Goal: Task Accomplishment & Management: Complete application form

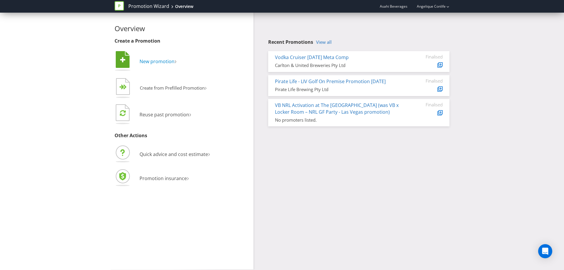
click at [165, 59] on span "New promotion" at bounding box center [157, 61] width 35 height 6
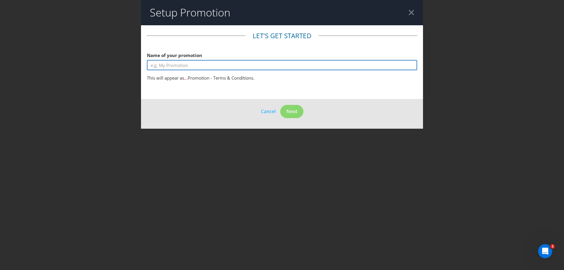
click at [169, 65] on input "text" at bounding box center [282, 65] width 270 height 10
type input "Hotels Group | Pellet Smoker"
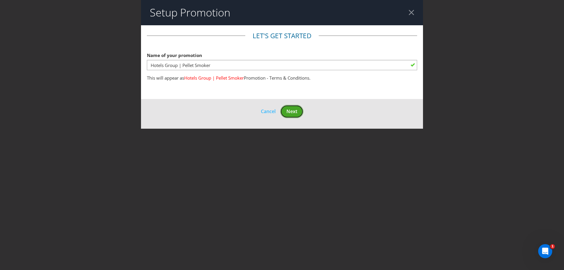
click at [289, 109] on span "Next" at bounding box center [291, 111] width 11 height 6
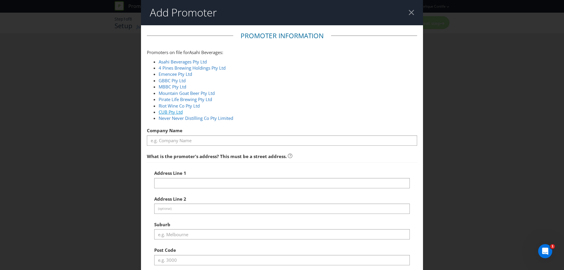
click at [175, 110] on link "CUB Pty Ltd" at bounding box center [171, 112] width 24 height 6
type input "CUB Pty Ltd"
type input "[STREET_ADDRESS]"
type input "Southbank"
type input "3006"
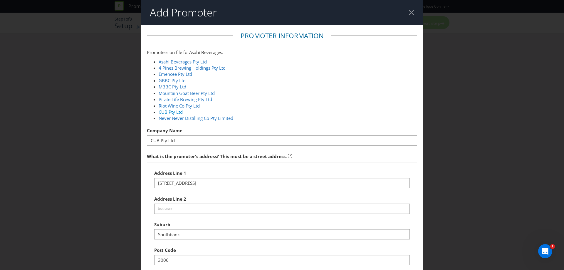
select select "AU"
type input "1800 244 054"
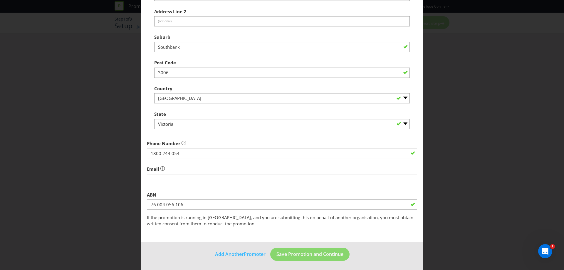
scroll to position [189, 0]
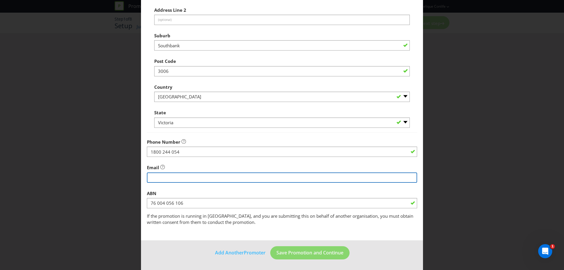
click at [239, 177] on input "string" at bounding box center [282, 177] width 270 height 10
type input "[EMAIL_ADDRESS][DOMAIN_NAME]"
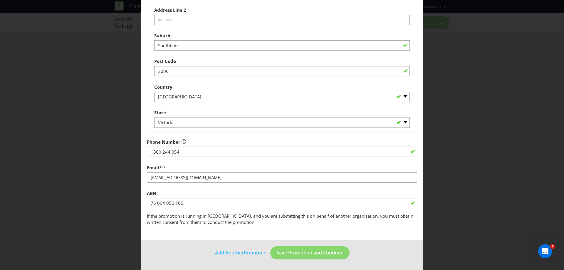
click at [375, 238] on main "Promoter Information Promoters on file for Asahi Beverages : Asahi Beverages Pt…" at bounding box center [282, 38] width 282 height 404
click at [323, 252] on span "Save Promotion and Continue" at bounding box center [309, 252] width 67 height 6
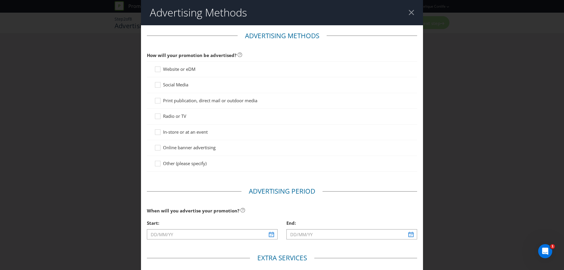
click at [178, 132] on span "In-store or at an event" at bounding box center [185, 132] width 45 height 6
click at [0, 0] on input "In-store or at an event" at bounding box center [0, 0] width 0 height 0
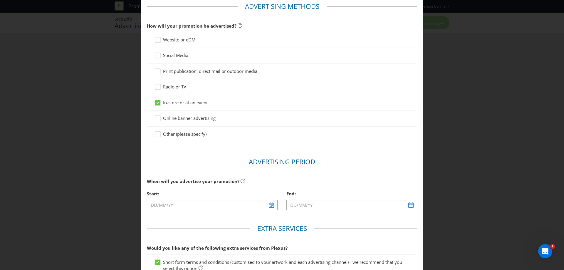
scroll to position [59, 0]
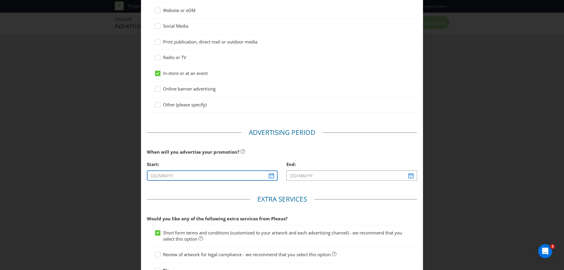
click at [269, 176] on input "text" at bounding box center [212, 175] width 131 height 10
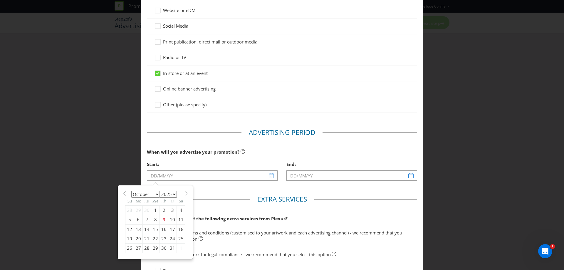
click at [156, 196] on select "January February March April May June July August September October November De…" at bounding box center [145, 194] width 29 height 7
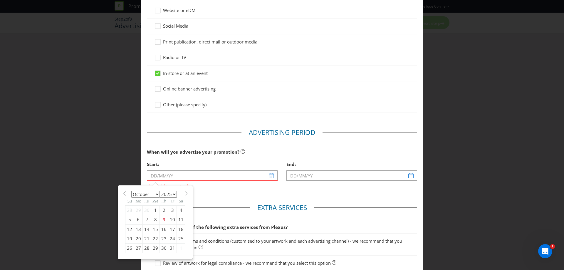
select select "11"
click at [131, 191] on select "January February March April May June July August September October November De…" at bounding box center [145, 194] width 29 height 7
click at [138, 210] on div "1" at bounding box center [138, 209] width 9 height 9
type input "[DATE]"
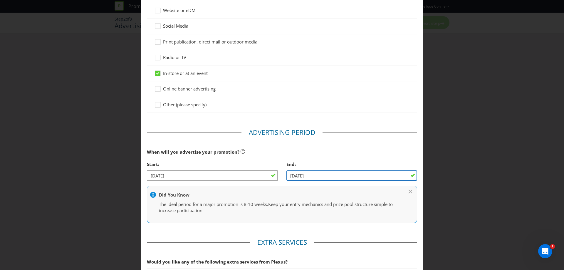
click at [388, 174] on input "[DATE]" at bounding box center [351, 175] width 131 height 10
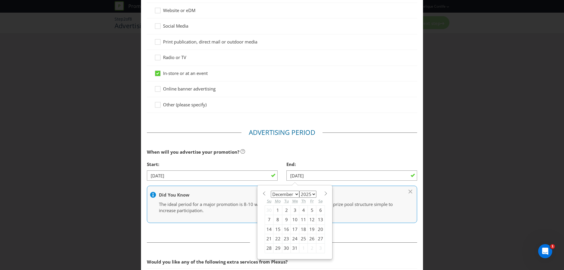
click at [294, 195] on select "January February March April May June July August September October November De…" at bounding box center [285, 194] width 29 height 7
click at [308, 193] on select "2025 2026 2027 2028 2029 2030 2031 2032 2033 2034 2035" at bounding box center [307, 194] width 17 height 7
select select "2026"
click at [299, 191] on select "2025 2026 2027 2028 2029 2030 2031 2032 2033 2034 2035" at bounding box center [307, 194] width 17 height 7
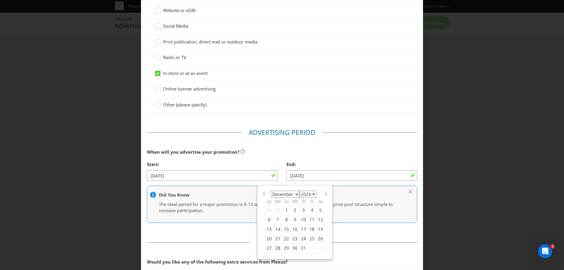
click at [292, 196] on select "January February March April May June July August September October November De…" at bounding box center [285, 194] width 29 height 7
select select "6"
click at [271, 191] on select "January February March April May June July August September October November De…" at bounding box center [285, 194] width 29 height 7
click at [310, 247] on div "31" at bounding box center [312, 248] width 9 height 9
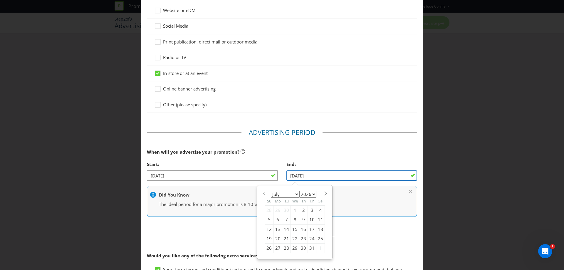
click at [316, 179] on input "[DATE]" at bounding box center [351, 175] width 131 height 10
click at [286, 193] on select "January February March April May June July August September October November De…" at bounding box center [285, 194] width 29 height 7
click at [282, 215] on div "7" at bounding box center [286, 219] width 9 height 9
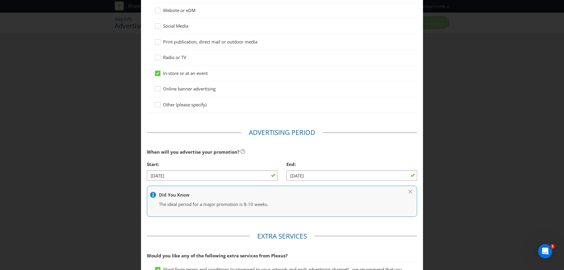
click at [301, 182] on div "End: [DATE]" at bounding box center [352, 171] width 140 height 27
click at [303, 176] on input "[DATE]" at bounding box center [351, 175] width 131 height 10
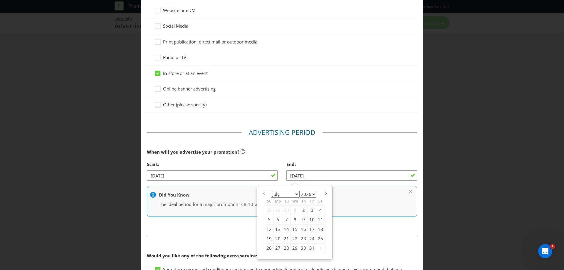
click at [285, 209] on div "30" at bounding box center [286, 209] width 9 height 9
type input "[DATE]"
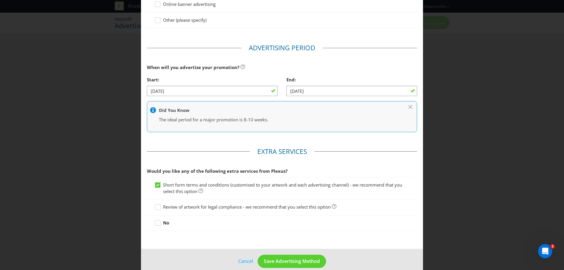
scroll to position [147, 0]
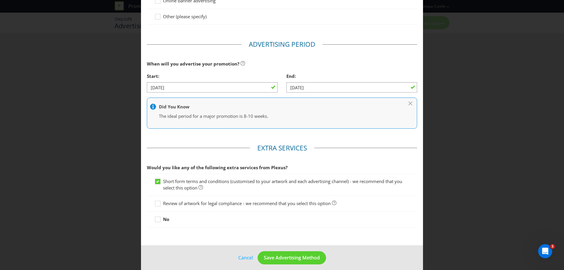
click at [187, 204] on span "Review of artwork for legal compliance - we recommend that you select this opti…" at bounding box center [247, 203] width 168 height 6
click at [0, 0] on input "Review of artwork for legal compliance - we recommend that you select this opti…" at bounding box center [0, 0] width 0 height 0
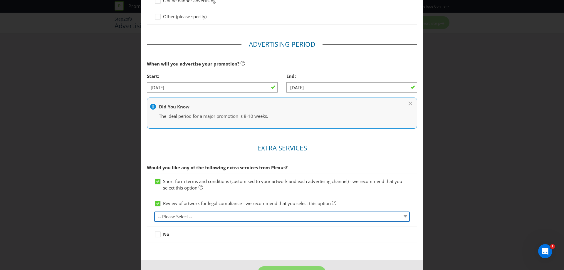
click at [188, 217] on select "-- Please Select -- 1 piece 2-4 pieces (provided at same time) 5-7 pieces (prov…" at bounding box center [282, 217] width 256 height 10
select select "MARKETING_REVIEW_1"
click at [154, 212] on select "-- Please Select -- 1 piece 2-4 pieces (provided at same time) 5-7 pieces (prov…" at bounding box center [282, 217] width 256 height 10
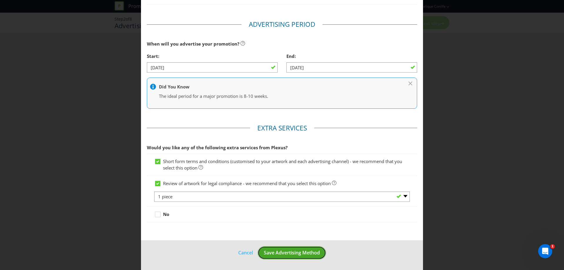
click at [290, 254] on span "Save Advertising Method" at bounding box center [292, 252] width 56 height 6
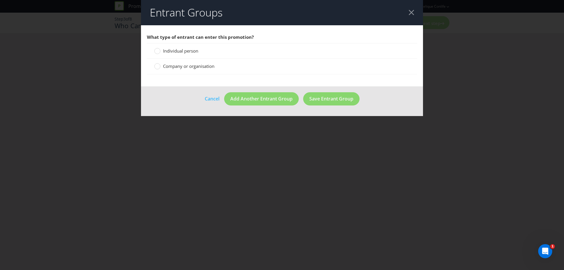
click at [186, 51] on span "Individual person" at bounding box center [180, 51] width 35 height 6
click at [0, 0] on input "Individual person" at bounding box center [0, 0] width 0 height 0
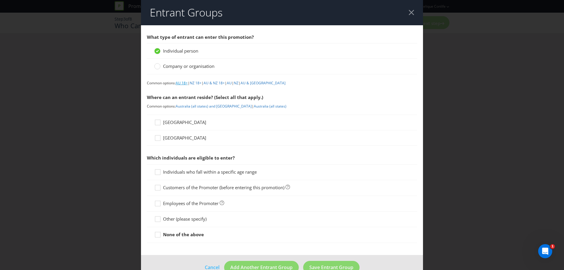
click at [185, 84] on link "AU 18+" at bounding box center [182, 83] width 12 height 5
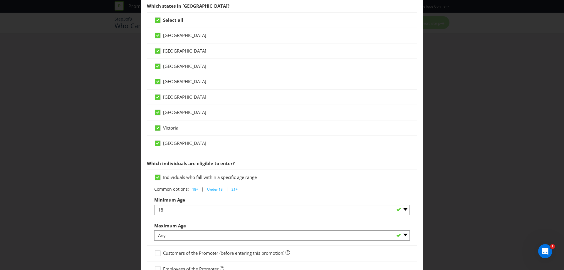
scroll to position [144, 0]
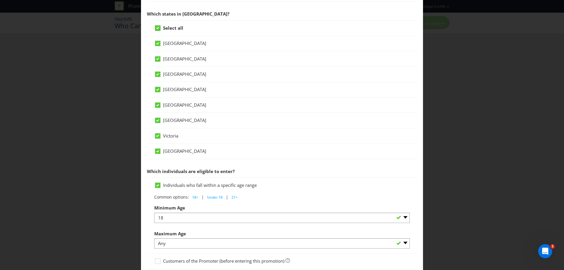
click at [159, 28] on icon at bounding box center [157, 28] width 5 height 5
click at [0, 0] on input "Select all" at bounding box center [0, 0] width 0 height 0
click at [165, 90] on span "[GEOGRAPHIC_DATA]" at bounding box center [184, 89] width 43 height 6
click at [0, 0] on input "[GEOGRAPHIC_DATA]" at bounding box center [0, 0] width 0 height 0
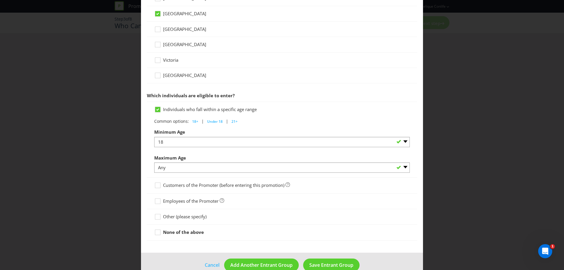
scroll to position [232, 0]
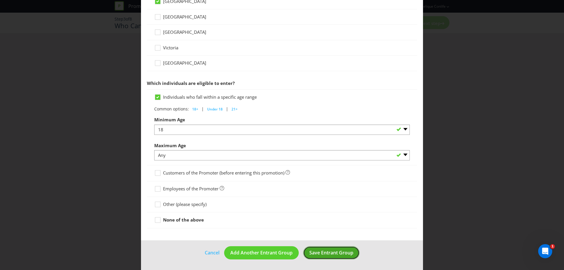
click at [315, 253] on span "Save Entrant Group" at bounding box center [331, 252] width 44 height 6
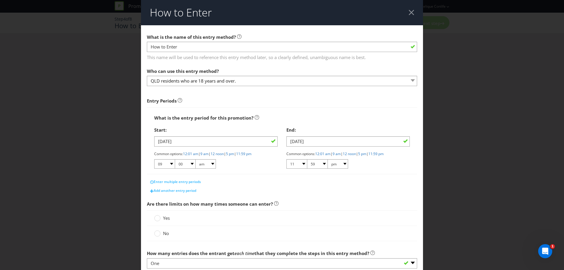
click at [160, 217] on label "Yes" at bounding box center [162, 218] width 17 height 6
click at [0, 0] on input "Yes" at bounding box center [0, 0] width 0 height 0
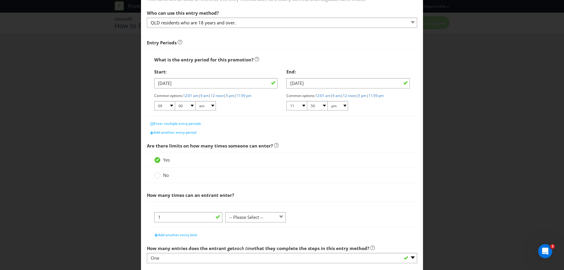
scroll to position [59, 0]
click at [251, 215] on select "-- Please Select -- per person per day per purchase per transaction Other (plea…" at bounding box center [255, 217] width 61 height 10
select select "PER_PERSON"
click at [225, 212] on select "-- Please Select -- per person per day per purchase per transaction Other (plea…" at bounding box center [255, 217] width 61 height 10
click at [190, 238] on button "Add another entry limit" at bounding box center [175, 234] width 49 height 9
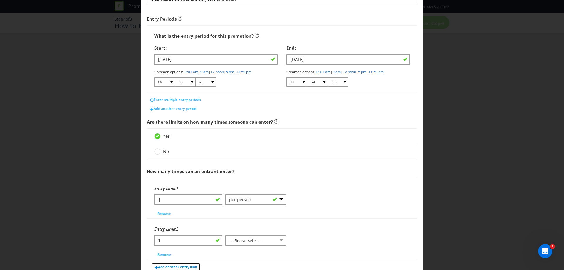
scroll to position [118, 0]
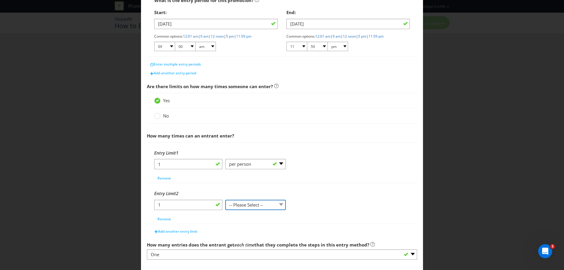
click at [264, 207] on select "-- Please Select -- per person per day per purchase per transaction Other (plea…" at bounding box center [255, 205] width 61 height 10
select select "PER_DAY"
click at [225, 200] on select "-- Please Select -- per person per day per purchase per transaction Other (plea…" at bounding box center [255, 205] width 61 height 10
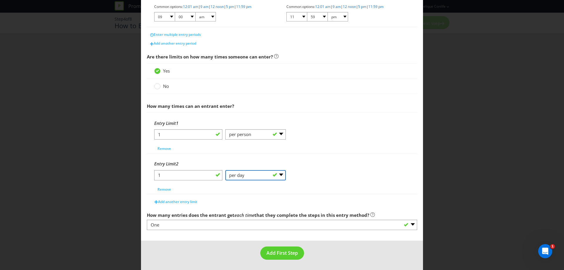
scroll to position [147, 0]
click at [277, 254] on span "Add First Step" at bounding box center [281, 252] width 31 height 6
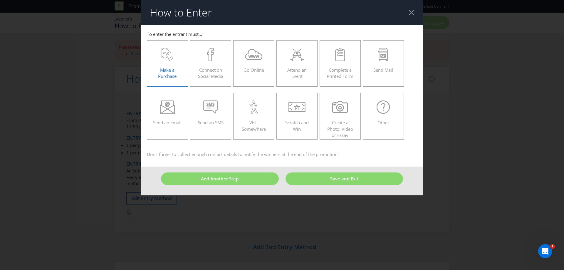
click at [173, 68] on span "Make a Purchase" at bounding box center [167, 73] width 19 height 12
click at [0, 0] on input "Make a Purchase" at bounding box center [0, 0] width 0 height 0
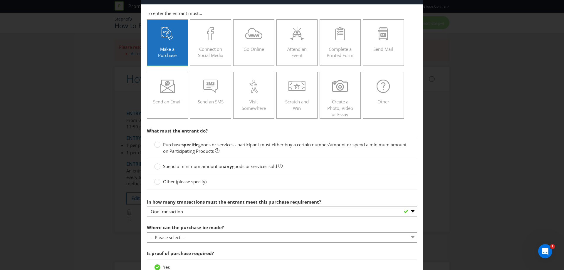
scroll to position [29, 0]
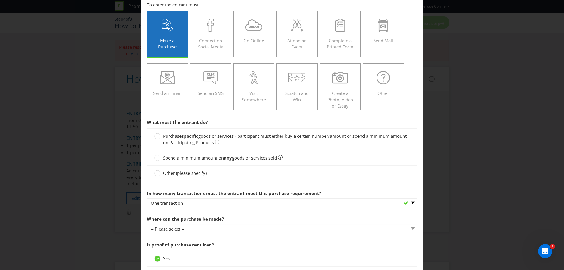
click at [204, 137] on span "goods or services - participant must either buy a certain number/amount or spen…" at bounding box center [285, 139] width 244 height 12
click at [0, 0] on input "Purchase specific goods or services - participant must either buy a certain num…" at bounding box center [0, 0] width 0 height 0
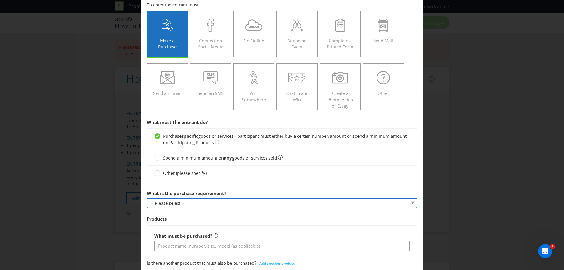
click at [213, 207] on select "-- Please select -- Buy a certain number of these products or services Spend a …" at bounding box center [282, 203] width 270 height 10
select select "MINIMUM_QUANTITY"
click at [147, 198] on select "-- Please select -- Buy a certain number of these products or services Spend a …" at bounding box center [282, 203] width 270 height 10
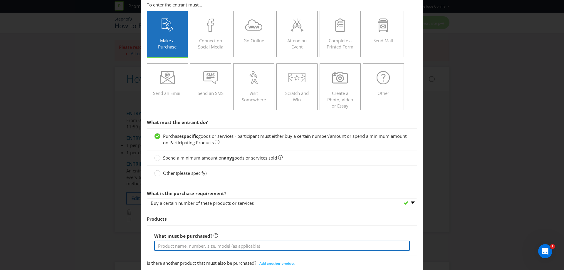
click at [219, 244] on input "text" at bounding box center [282, 246] width 256 height 10
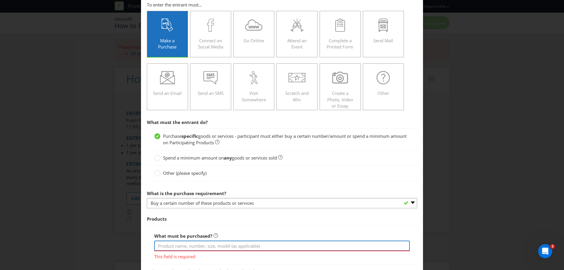
click at [190, 247] on input "text" at bounding box center [282, 246] width 256 height 10
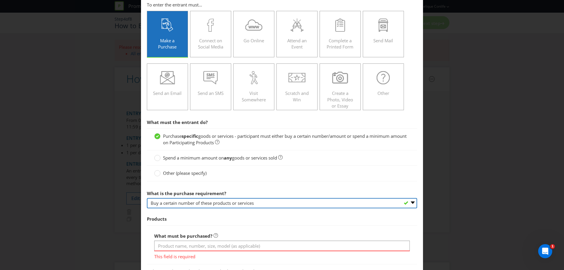
click at [160, 202] on select "-- Please select -- Buy a certain number of these products or services Spend a …" at bounding box center [282, 203] width 270 height 10
click at [147, 198] on select "-- Please select -- Buy a certain number of these products or services Spend a …" at bounding box center [282, 203] width 270 height 10
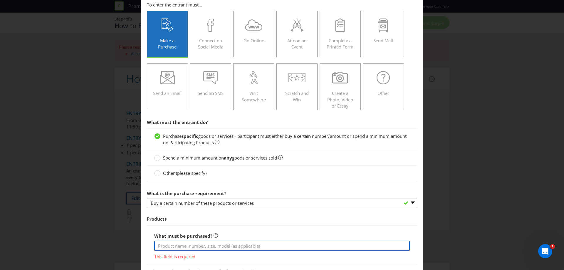
click at [181, 247] on input "text" at bounding box center [282, 246] width 256 height 10
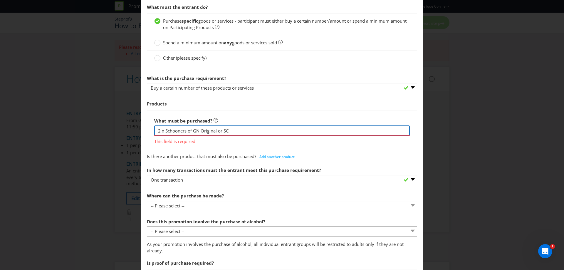
scroll to position [147, 0]
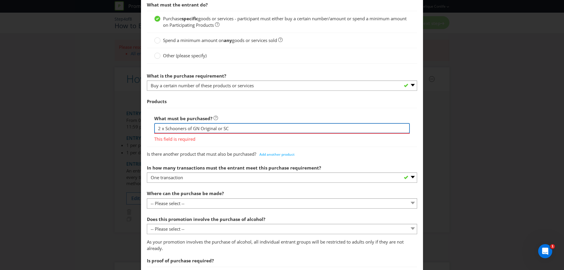
type input "2 x Schooners of GN Original or SC"
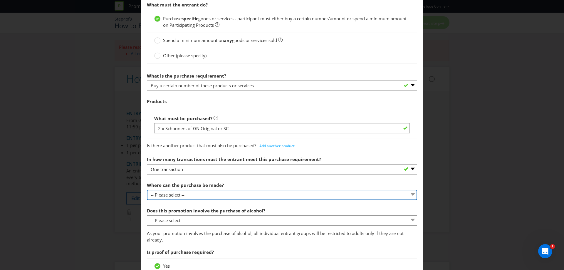
click at [188, 199] on select "-- Please select -- Any stores displaying promotional material (including onlin…" at bounding box center [282, 195] width 270 height 10
select select "ANY_DISPLAYING_NOT_ONLINE"
click at [147, 190] on select "-- Please select -- Any stores displaying promotional material (including onlin…" at bounding box center [282, 195] width 270 height 10
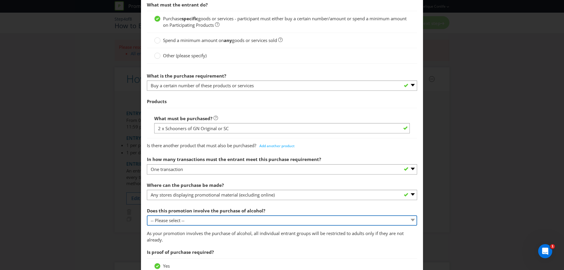
click at [209, 220] on select "-- Please select -- Yes, for on-premises consumption Yes, for off-premises cons…" at bounding box center [282, 220] width 270 height 10
select select "YES_ON_PREMISES"
click at [147, 215] on select "-- Please select -- Yes, for on-premises consumption Yes, for off-premises cons…" at bounding box center [282, 220] width 270 height 10
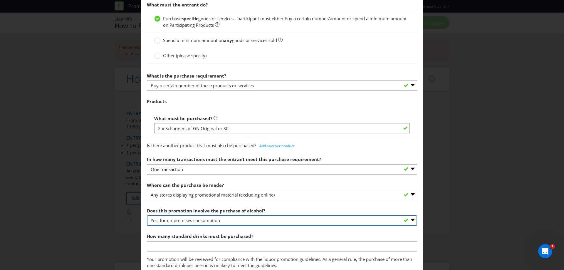
scroll to position [176, 0]
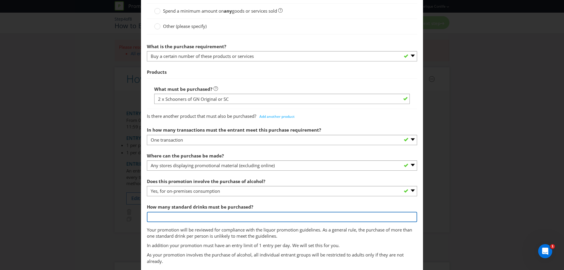
click at [210, 215] on input "number" at bounding box center [282, 217] width 270 height 10
type input "4"
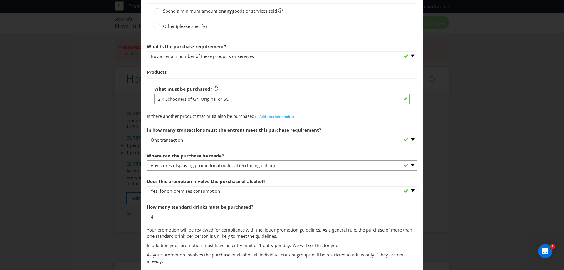
click at [218, 242] on span "How many standard drinks must be purchased? 4 Your promotion will be reviewed f…" at bounding box center [282, 225] width 270 height 48
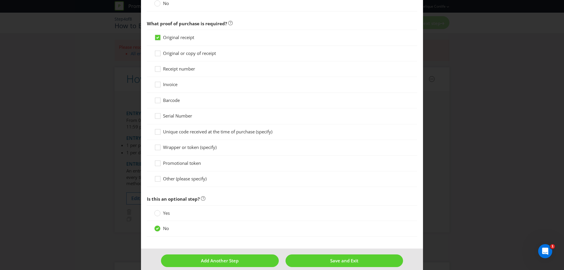
scroll to position [483, 0]
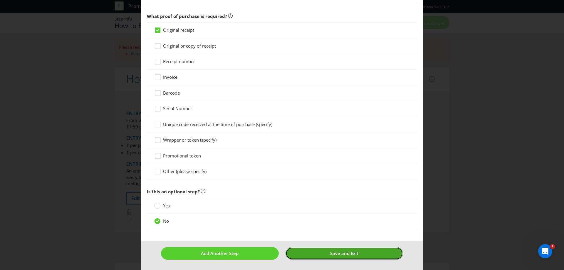
click at [330, 255] on span "Save and Exit" at bounding box center [344, 253] width 28 height 6
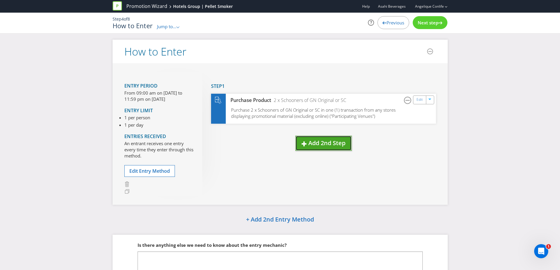
click at [307, 144] on span "button" at bounding box center [307, 143] width 1 height 8
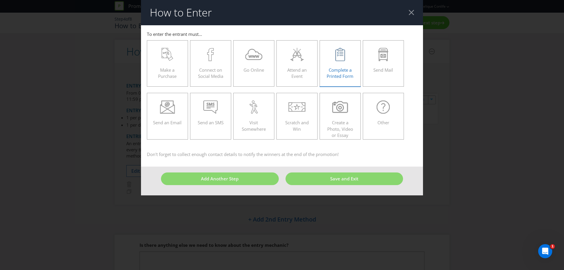
click at [349, 76] on span "Complete a Printed Form" at bounding box center [340, 73] width 27 height 12
click at [0, 0] on input "Complete a Printed Form" at bounding box center [0, 0] width 0 height 0
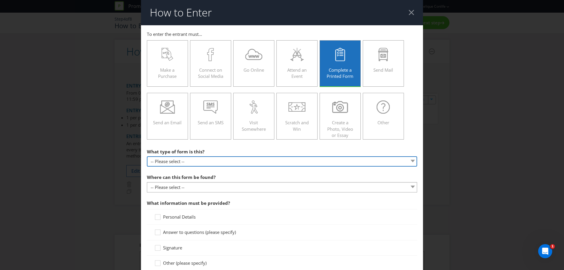
click at [237, 161] on select "-- Please select -- Entry form for a competition Claim form for a gift with pur…" at bounding box center [282, 161] width 270 height 10
select select "FORM_FOR_COMPETITION"
click at [147, 156] on select "-- Please select -- Entry form for a competition Claim form for a gift with pur…" at bounding box center [282, 161] width 270 height 10
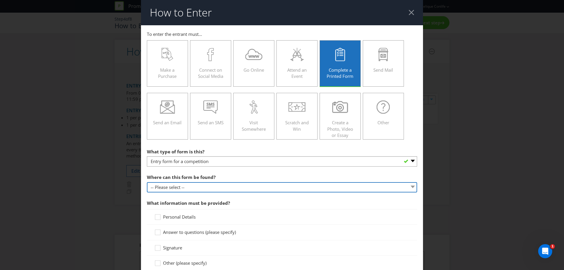
click at [206, 186] on select "-- Please select -- In-store Online (download and print) On back of game card O…" at bounding box center [282, 187] width 270 height 10
select select "IN_STORE"
click at [147, 182] on select "-- Please select -- In-store Online (download and print) On back of game card O…" at bounding box center [282, 187] width 270 height 10
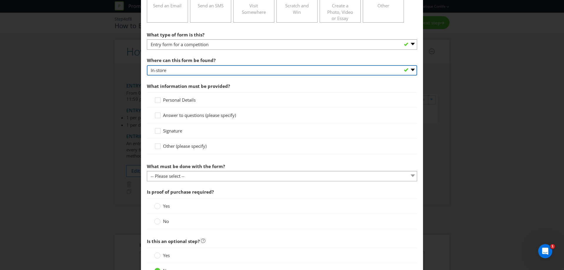
scroll to position [118, 0]
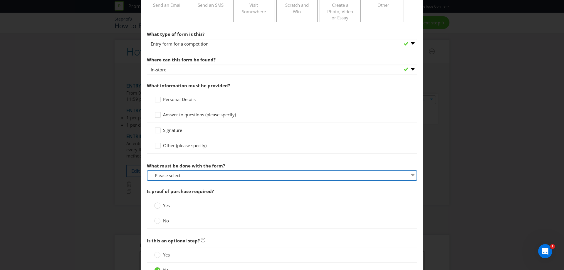
click at [200, 177] on select "-- Please select -- Send it by mail Submit it in person Scan it and send by ema…" at bounding box center [282, 175] width 270 height 10
select select "IN_PERSON"
click at [147, 170] on select "-- Please select -- Send it by mail Submit it in person Scan it and send by ema…" at bounding box center [282, 175] width 270 height 10
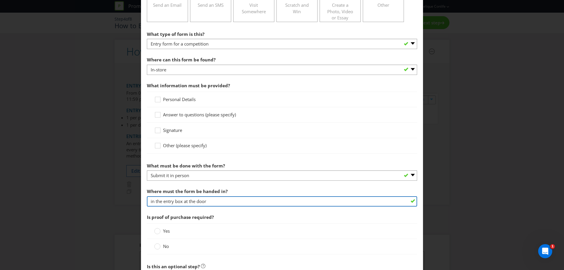
click at [199, 200] on input "in the entry box at the door" at bounding box center [282, 201] width 270 height 10
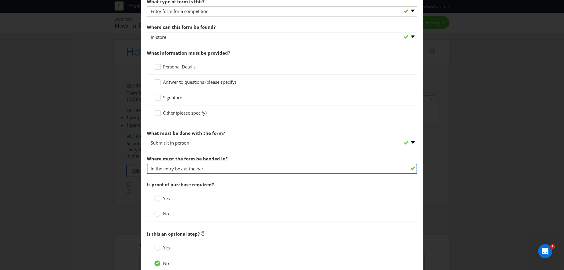
scroll to position [176, 0]
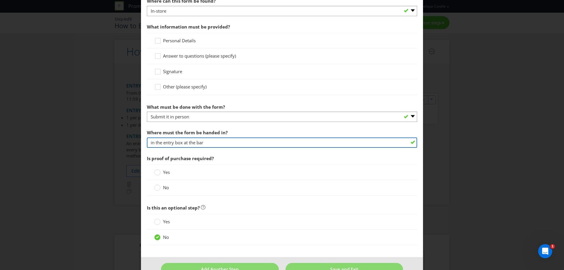
type input "in the entry box at the bar"
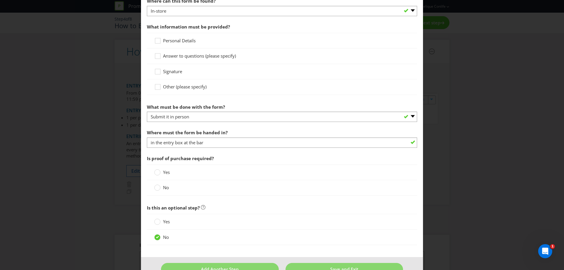
click at [164, 175] on span "Yes" at bounding box center [166, 172] width 7 height 6
click at [0, 0] on input "Yes" at bounding box center [0, 0] width 0 height 0
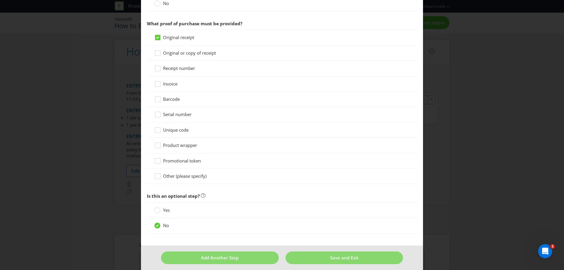
scroll to position [365, 0]
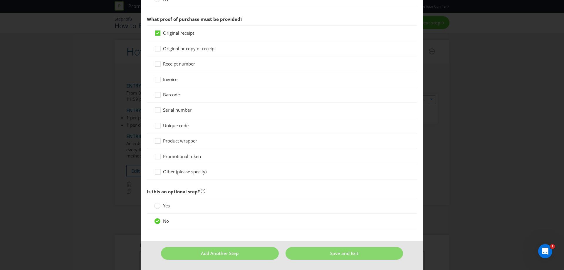
click at [235, 187] on span "Is this an optional step?" at bounding box center [282, 192] width 270 height 12
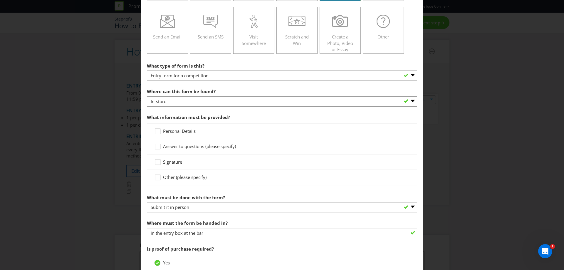
scroll to position [0, 0]
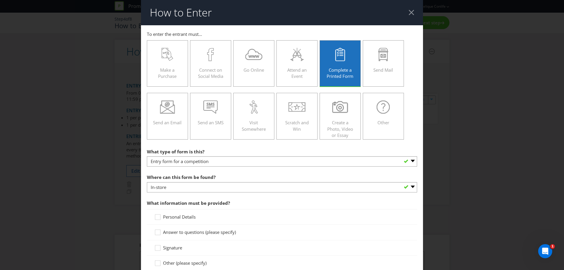
click at [219, 176] on div "Where can this form be found? -- Please select -- In-store Online (download and…" at bounding box center [282, 181] width 270 height 21
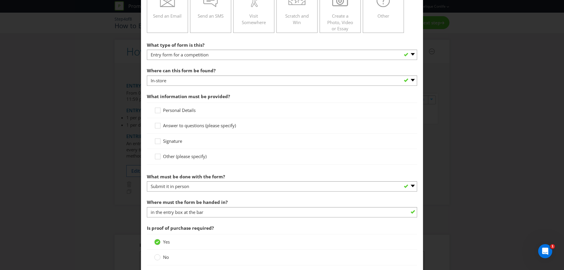
scroll to position [118, 0]
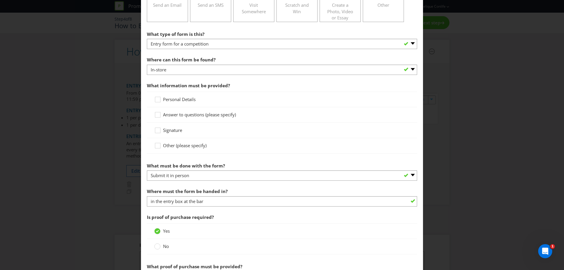
click at [172, 97] on span "Personal Details" at bounding box center [179, 99] width 33 height 6
click at [0, 0] on input "Personal Details" at bounding box center [0, 0] width 0 height 0
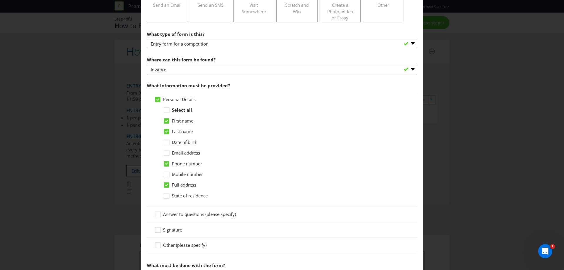
click at [180, 184] on span "Full address" at bounding box center [184, 185] width 24 height 6
click at [0, 0] on input "Full address" at bounding box center [0, 0] width 0 height 0
click at [187, 155] on span "Email address" at bounding box center [186, 153] width 28 height 6
click at [0, 0] on input "Email address" at bounding box center [0, 0] width 0 height 0
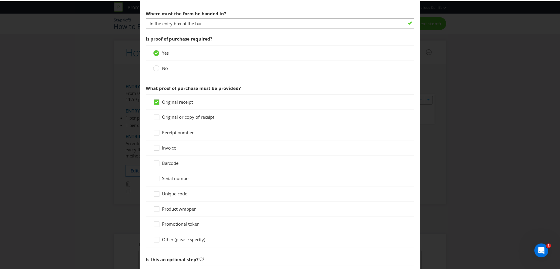
scroll to position [465, 0]
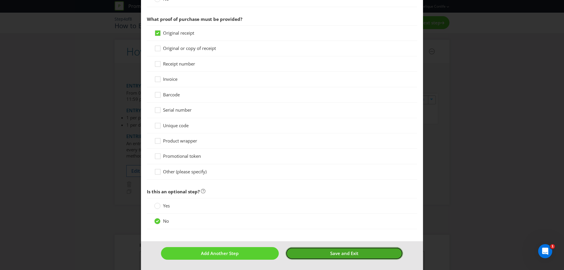
click at [354, 256] on span "Save and Exit" at bounding box center [344, 253] width 28 height 6
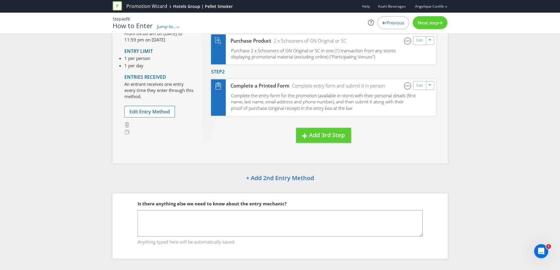
scroll to position [64, 0]
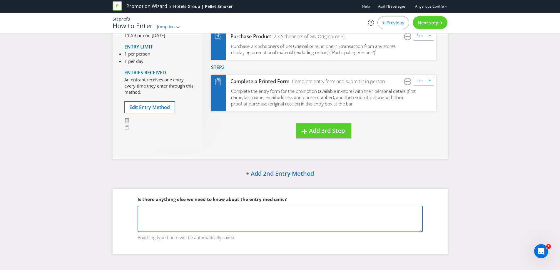
click at [284, 215] on textarea at bounding box center [280, 219] width 285 height 26
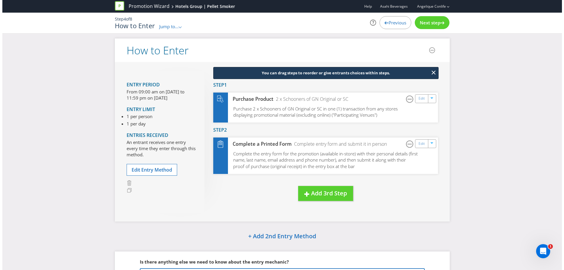
scroll to position [0, 0]
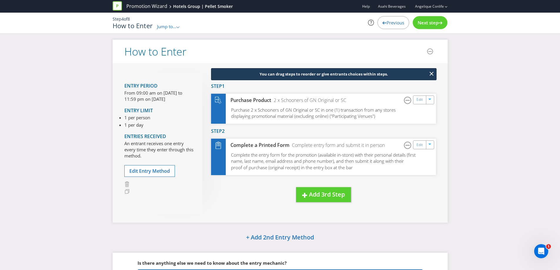
type textarea "Please note, original reciept to be kept but not required to be handed in with …"
click at [261, 55] on header "How to Enter" at bounding box center [280, 52] width 335 height 24
click at [394, 219] on div "Entry Period From 09:00 am on [DATE] to 11:59 pm on [DATE] Entry Limit 1 per pe…" at bounding box center [280, 142] width 335 height 159
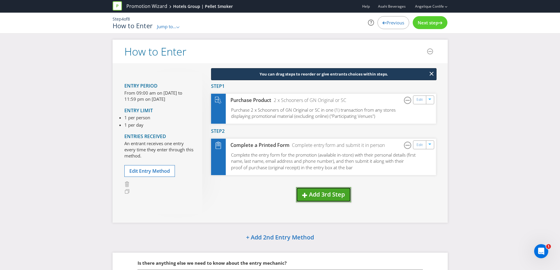
click at [320, 191] on span "Add 3rd Step" at bounding box center [327, 194] width 36 height 8
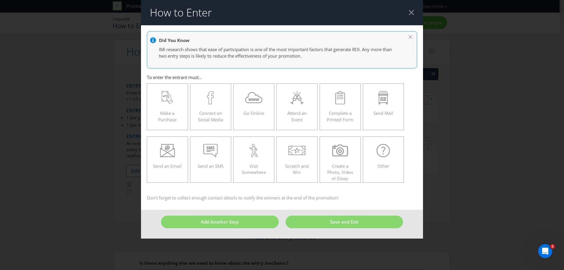
click at [413, 10] on div at bounding box center [412, 13] width 6 height 6
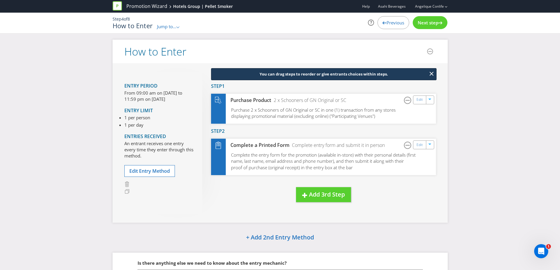
click at [425, 21] on span "Next step" at bounding box center [428, 23] width 21 height 6
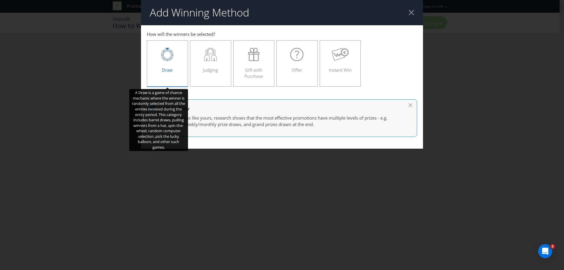
click at [160, 59] on div at bounding box center [167, 54] width 29 height 13
click at [0, 0] on input "Draw" at bounding box center [0, 0] width 0 height 0
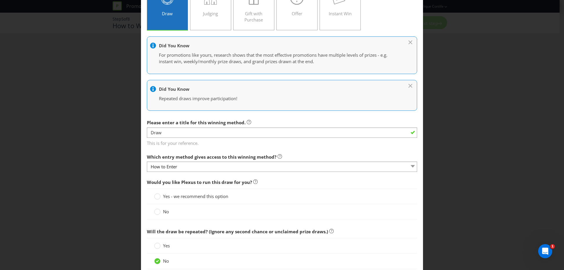
scroll to position [59, 0]
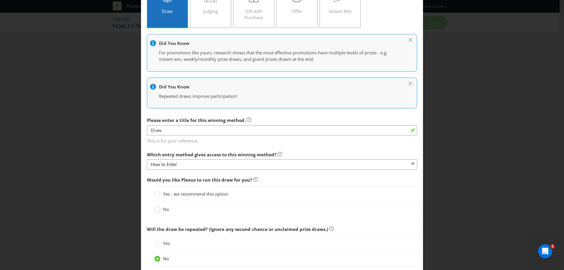
click at [158, 210] on circle at bounding box center [158, 210] width 6 height 6
click at [0, 0] on input "No" at bounding box center [0, 0] width 0 height 0
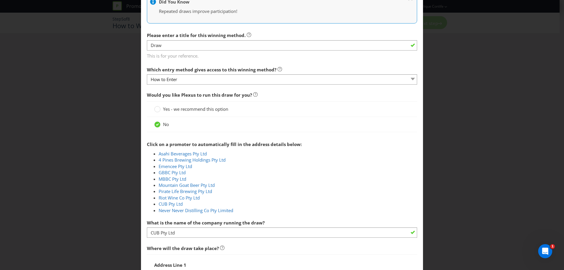
scroll to position [147, 0]
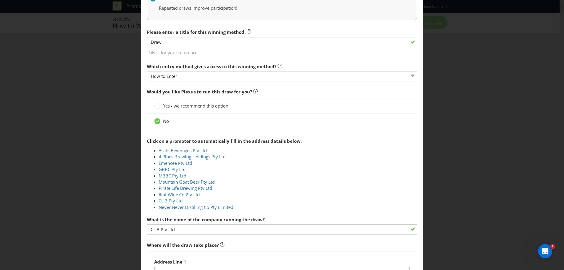
click at [169, 202] on link "CUB Pty Ltd" at bounding box center [171, 201] width 24 height 6
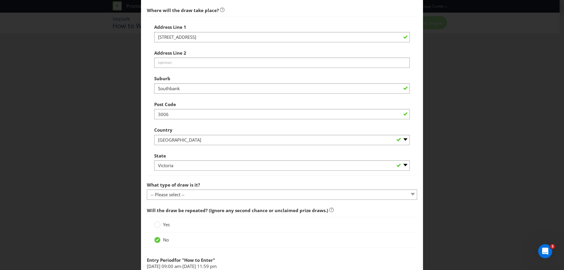
scroll to position [382, 0]
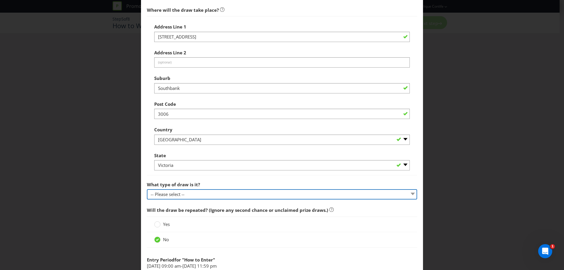
click at [205, 197] on select "-- Please select -- Computerised random selection Barrel draw Don't specify Oth…" at bounding box center [282, 194] width 270 height 10
select select "BARREL_DRAW"
click at [147, 189] on select "-- Please select -- Computerised random selection Barrel draw Don't specify Oth…" at bounding box center [282, 194] width 270 height 10
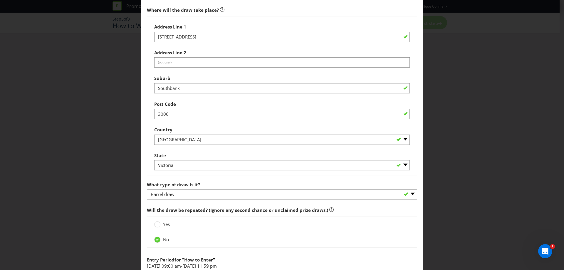
click at [201, 209] on span "Will the draw be repeated? (Ignore any second chance or unclaimed prize draws.)" at bounding box center [237, 210] width 181 height 6
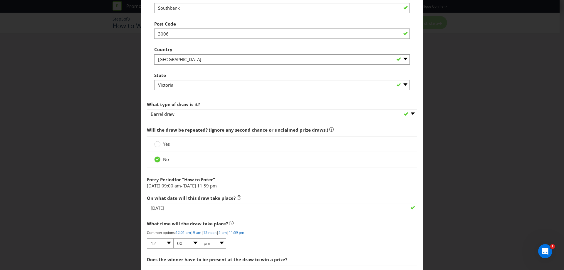
scroll to position [470, 0]
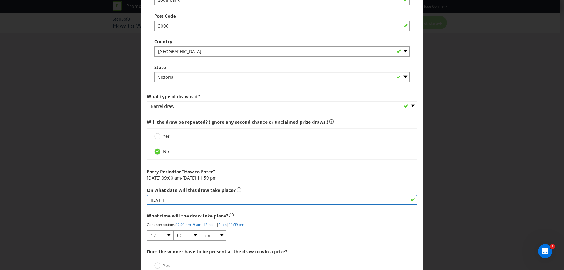
click at [201, 201] on input "[DATE]" at bounding box center [282, 200] width 270 height 10
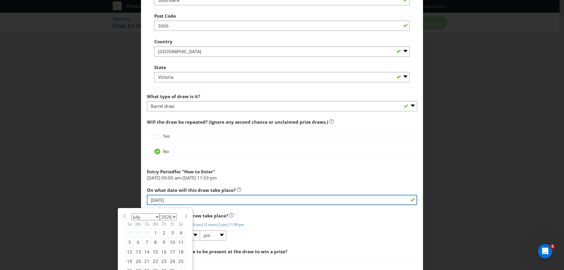
click at [201, 201] on input "[DATE]" at bounding box center [282, 200] width 270 height 10
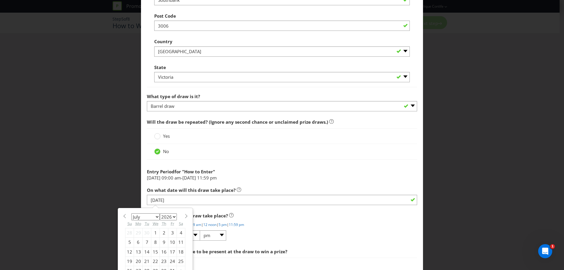
click at [302, 182] on div "Would you like Plexus to run this draw for you? Yes - we recommend this option …" at bounding box center [282, 27] width 270 height 529
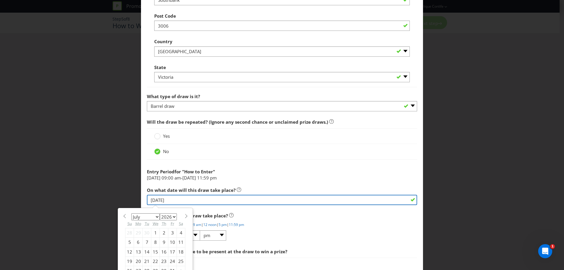
click at [298, 200] on input "[DATE]" at bounding box center [282, 200] width 270 height 10
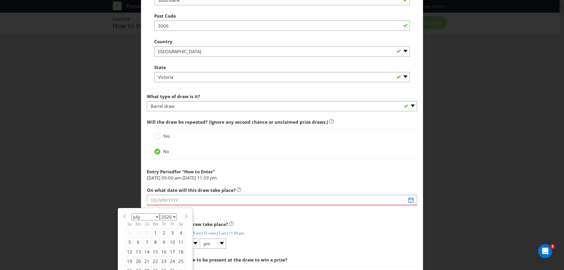
click at [299, 180] on li "[DATE] 09:00 am - [DATE] 11:59 pm" at bounding box center [282, 178] width 270 height 6
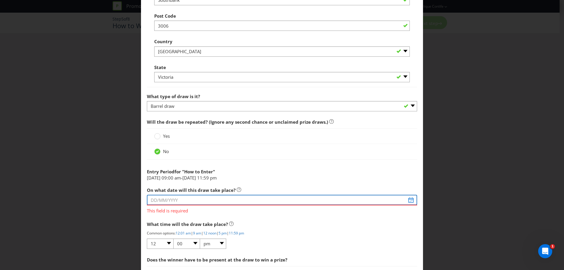
click at [293, 200] on input "text" at bounding box center [282, 200] width 270 height 10
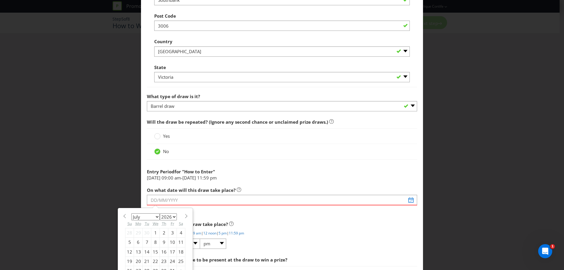
click at [334, 219] on span "What time will the draw take place?" at bounding box center [282, 224] width 270 height 12
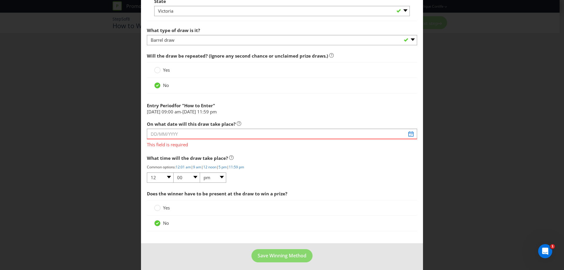
scroll to position [539, 0]
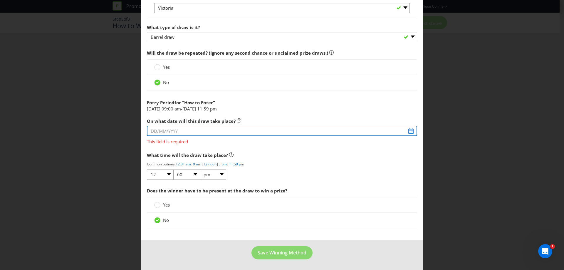
click at [189, 131] on input "text" at bounding box center [282, 131] width 270 height 10
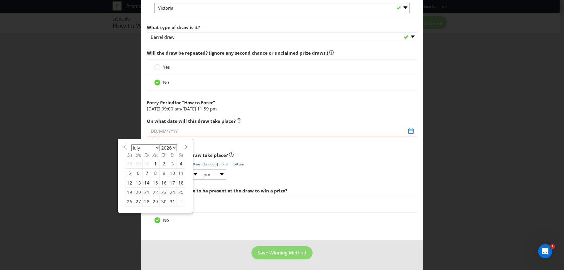
click at [146, 161] on div "30" at bounding box center [147, 163] width 9 height 9
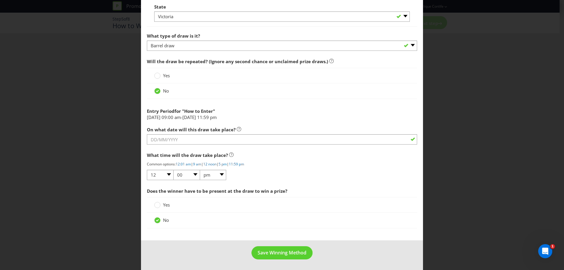
type input "[DATE]"
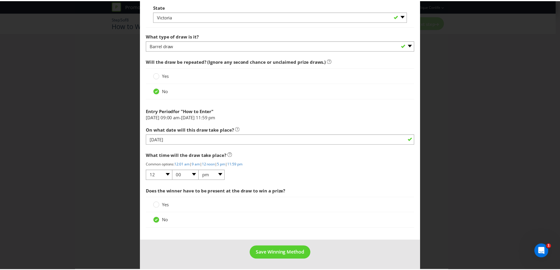
scroll to position [531, 0]
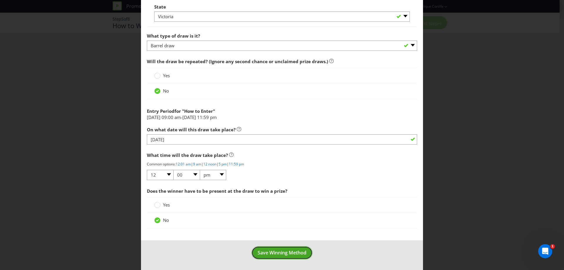
click at [289, 251] on span "Save Winning Method" at bounding box center [282, 252] width 49 height 6
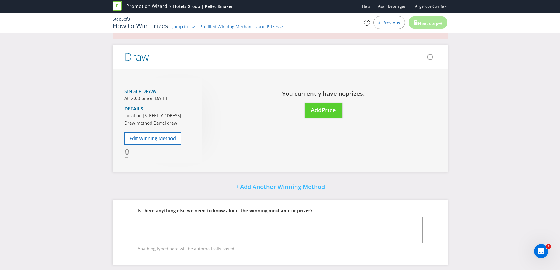
scroll to position [58, 0]
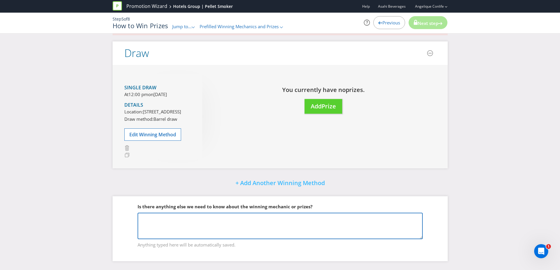
click at [280, 229] on textarea at bounding box center [280, 226] width 285 height 26
click at [238, 218] on textarea "Please note that each venue will run their own dates. 3 participating venues" at bounding box center [280, 226] width 285 height 26
click at [249, 223] on textarea "Please note that each venue will run their own promotional end and draw dates. …" at bounding box center [280, 226] width 285 height 26
click at [167, 228] on textarea "Please note that each venue will run their own promotional end and draw dates. …" at bounding box center [280, 226] width 285 height 26
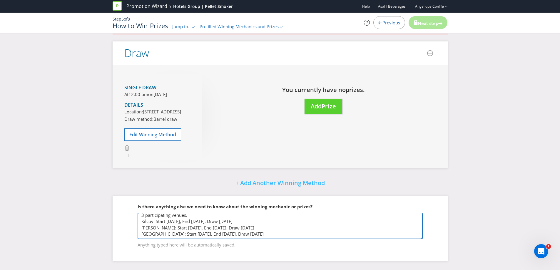
scroll to position [20, 0]
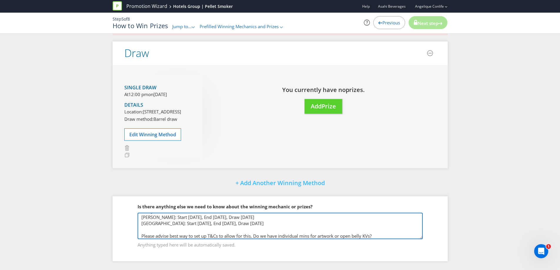
click at [256, 236] on textarea "Please note that each venue will run their own promotional end and draw dates. …" at bounding box center [280, 226] width 285 height 26
click at [253, 234] on textarea "Please note that each venue will run their own promotional end and draw dates. …" at bounding box center [280, 226] width 285 height 26
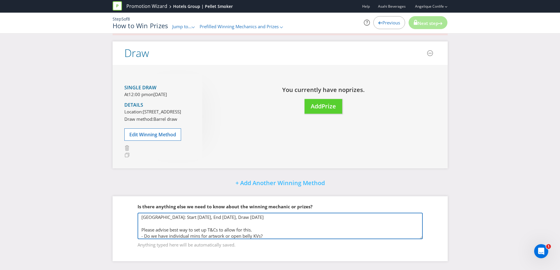
click at [266, 235] on textarea "Please note that each venue will run their own promotional end and draw dates. …" at bounding box center [280, 226] width 285 height 26
click at [289, 224] on textarea "Please note that each venue will run their own promotional end and draw dates. …" at bounding box center [280, 226] width 285 height 26
click at [295, 229] on textarea "Please note that each venue will run their own promotional end and draw dates. …" at bounding box center [280, 226] width 285 height 26
click at [295, 231] on textarea "Please note that each venue will run their own promotional end and draw dates. …" at bounding box center [280, 226] width 285 height 26
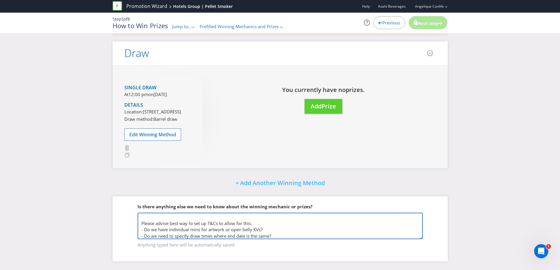
click at [280, 228] on textarea "Please note that each venue will run their own promotional end and draw dates. …" at bounding box center [280, 226] width 285 height 26
type textarea "Please note that each venue will run their own promotional end and draw dates. …"
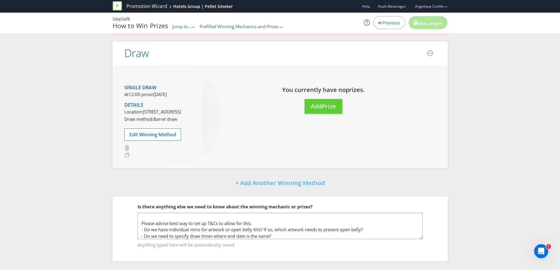
click at [345, 147] on div "Single draw At 12:00 pm [DATE][DATE] Details Location: [STREET_ADDRESS] Draw me…" at bounding box center [280, 116] width 335 height 103
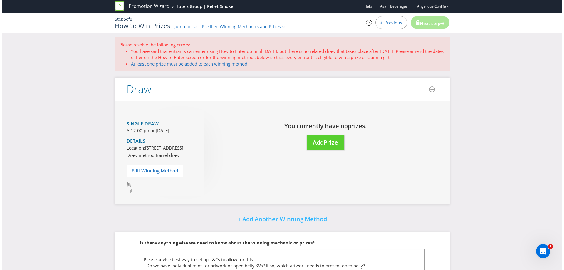
scroll to position [0, 0]
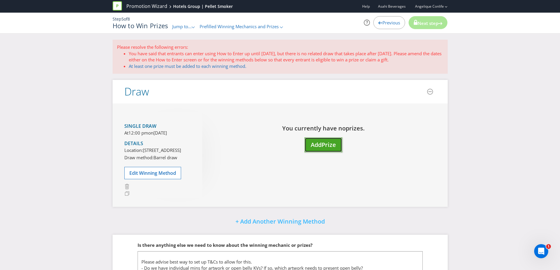
click at [336, 141] on span "Prize" at bounding box center [328, 145] width 14 height 8
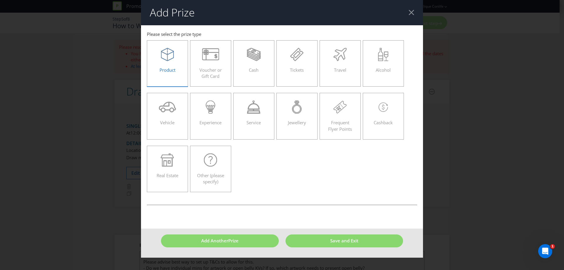
click at [169, 58] on icon at bounding box center [167, 54] width 13 height 13
click at [0, 0] on input "Product" at bounding box center [0, 0] width 0 height 0
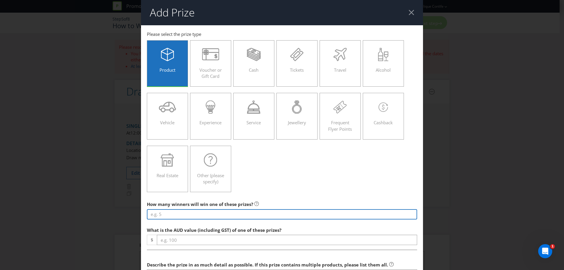
click at [246, 214] on input "number" at bounding box center [282, 214] width 270 height 10
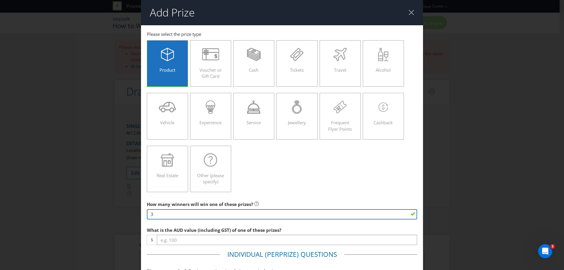
type input "3"
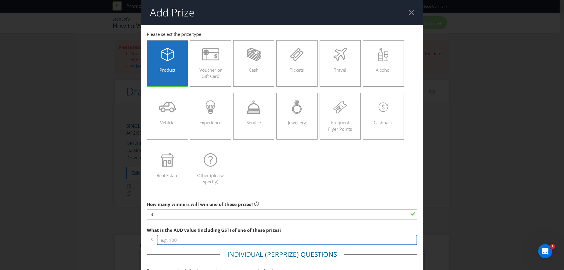
click at [218, 239] on input "number" at bounding box center [287, 240] width 260 height 10
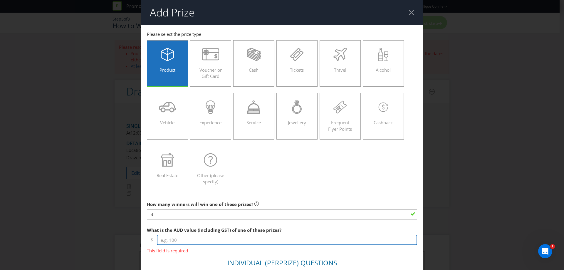
click at [169, 242] on input "number" at bounding box center [287, 240] width 260 height 10
type input "918.32"
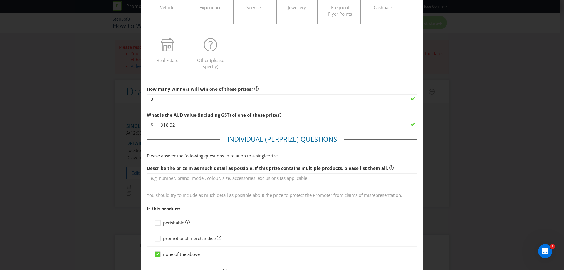
scroll to position [118, 0]
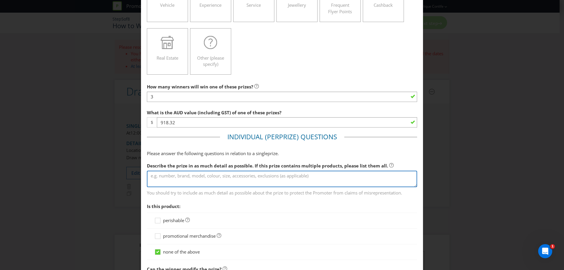
click at [197, 180] on textarea at bounding box center [282, 179] width 270 height 17
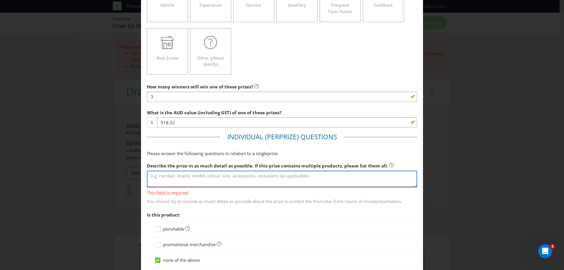
click at [191, 177] on textarea at bounding box center [282, 179] width 270 height 17
paste textarea "PELLET SMOKER PITBOSS 850 NAVIGATOR W/COVER 1118"
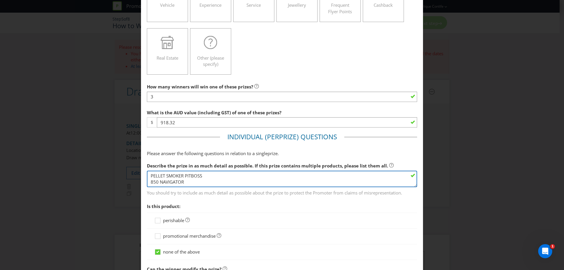
scroll to position [4, 0]
type textarea "PELLET SMOKER PITBOSS 850 NAVIGATOR W/COVER 1118"
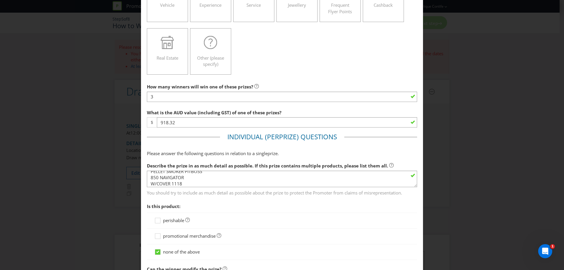
click at [265, 202] on span "Is this product:" at bounding box center [282, 206] width 270 height 12
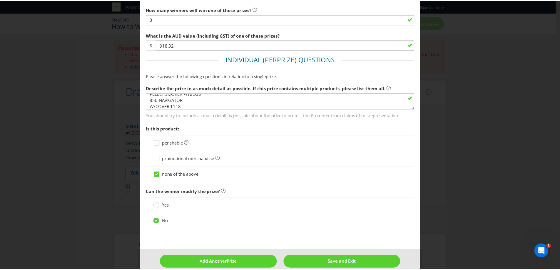
scroll to position [204, 0]
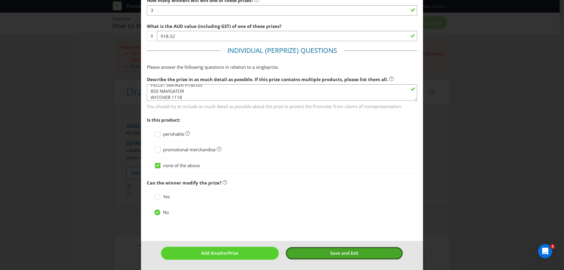
click at [336, 254] on span "Save and Exit" at bounding box center [344, 253] width 28 height 6
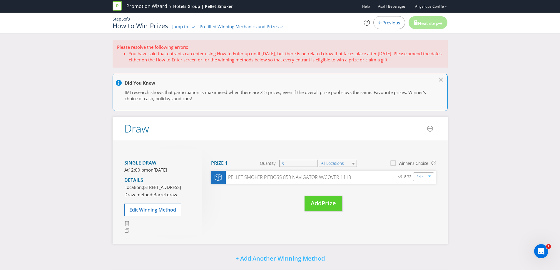
click at [151, 170] on span "on" at bounding box center [150, 170] width 5 height 6
click at [149, 213] on span "Edit Winning Method" at bounding box center [152, 210] width 47 height 6
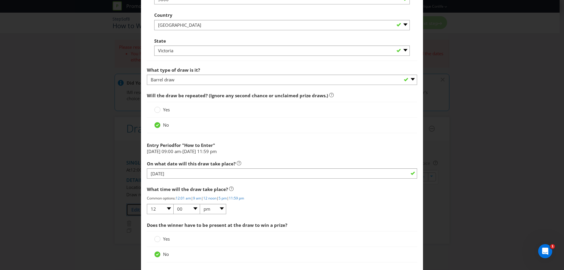
scroll to position [499, 0]
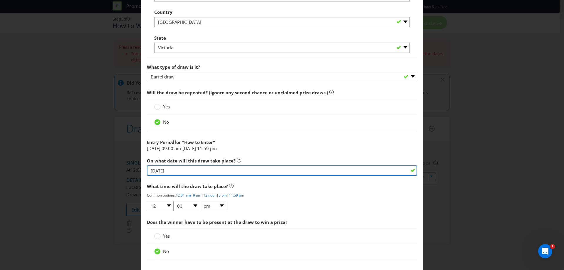
click at [210, 169] on input "[DATE]" at bounding box center [282, 170] width 270 height 10
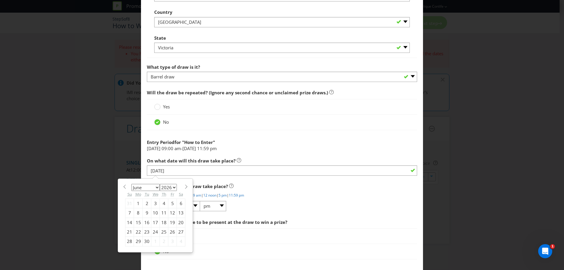
click at [153, 239] on div "1" at bounding box center [155, 241] width 9 height 9
type input "[DATE]"
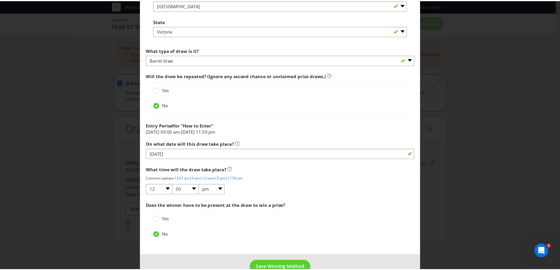
scroll to position [531, 0]
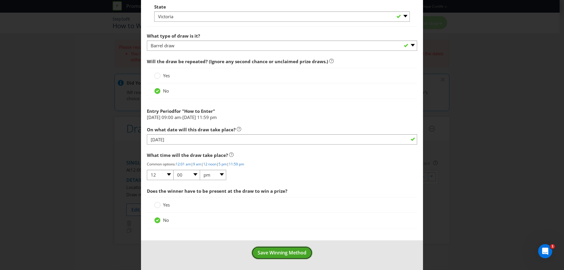
click at [283, 252] on span "Save Winning Method" at bounding box center [282, 252] width 49 height 6
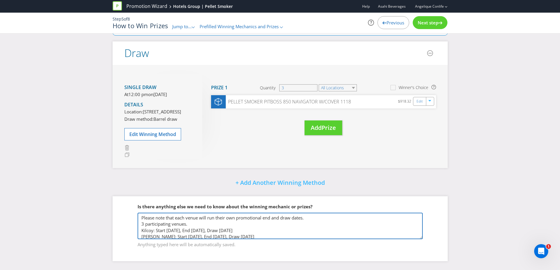
click at [317, 217] on textarea "Please note that each venue will run their own promotional end and draw dates. …" at bounding box center [280, 226] width 285 height 26
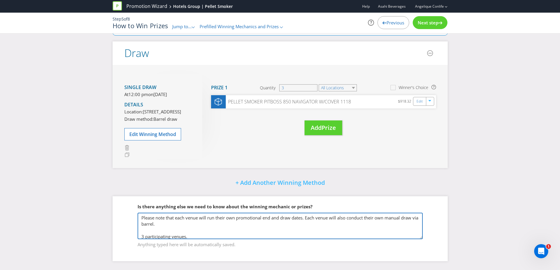
click at [332, 216] on textarea "Please note that each venue will run their own promotional end and draw dates. …" at bounding box center [280, 226] width 285 height 26
click at [276, 227] on textarea "Please note that each venue will run their own promotional end and draw dates. …" at bounding box center [280, 226] width 285 height 26
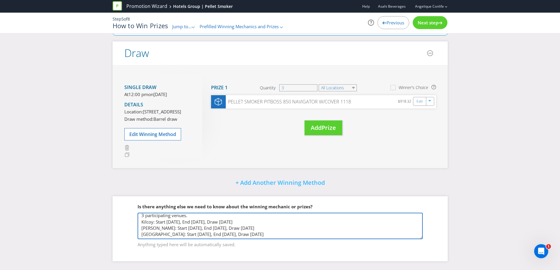
scroll to position [29, 0]
type textarea "Please note that each venue will run their own promotional end and draw dates. …"
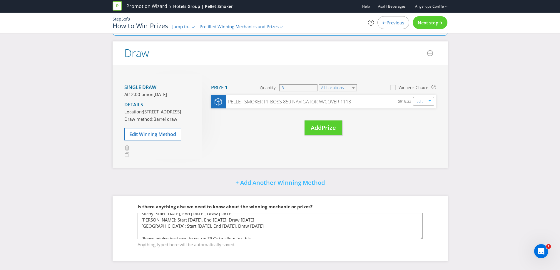
click at [369, 150] on div "Single draw At 12:00 pm [DATE][DATE] Details Location: [STREET_ADDRESS] Draw me…" at bounding box center [280, 116] width 335 height 103
click at [392, 135] on div "Single draw At 12:00 pm [DATE][DATE] Details Location: [STREET_ADDRESS] Draw me…" at bounding box center [280, 116] width 335 height 103
click at [435, 22] on span "Next step" at bounding box center [428, 23] width 21 height 6
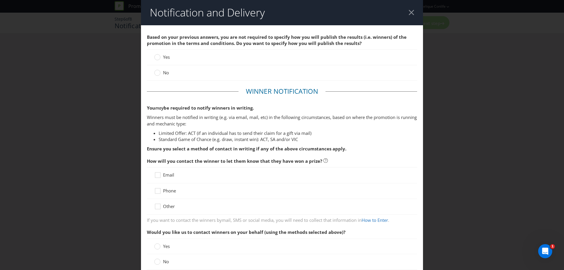
click at [166, 75] on span "No" at bounding box center [166, 73] width 6 height 6
click at [0, 0] on input "No" at bounding box center [0, 0] width 0 height 0
click at [165, 190] on span "Phone" at bounding box center [169, 191] width 13 height 6
click at [0, 0] on input "Phone" at bounding box center [0, 0] width 0 height 0
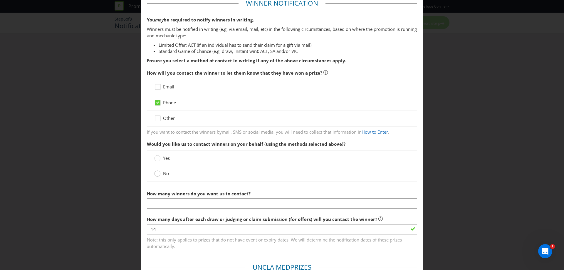
click at [157, 173] on div at bounding box center [157, 171] width 3 height 3
click at [0, 0] on input "No" at bounding box center [0, 0] width 0 height 0
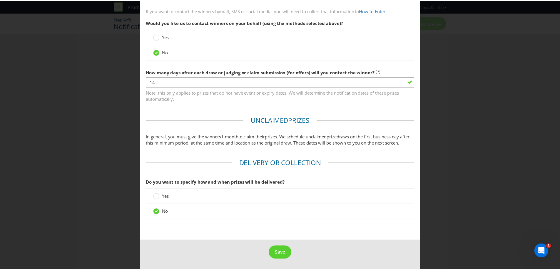
scroll to position [216, 0]
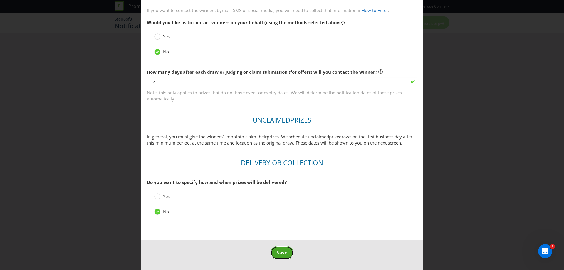
click at [280, 250] on span "Save" at bounding box center [282, 252] width 11 height 6
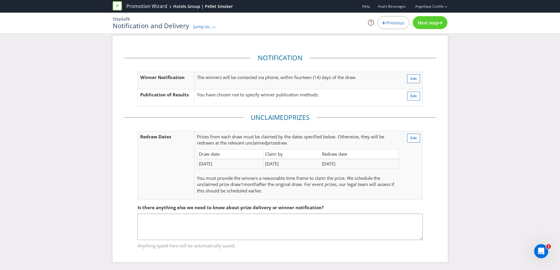
scroll to position [5, 0]
click at [422, 26] on div "Next step" at bounding box center [430, 22] width 35 height 13
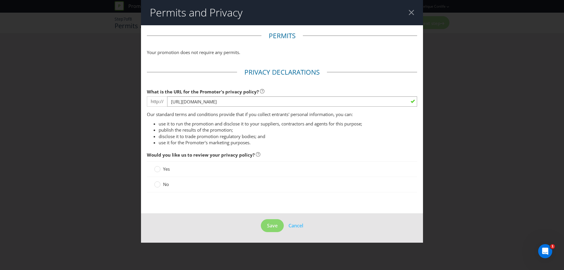
click at [162, 187] on label "No" at bounding box center [162, 184] width 16 height 6
click at [0, 0] on input "No" at bounding box center [0, 0] width 0 height 0
click at [269, 221] on button "Save" at bounding box center [272, 225] width 23 height 13
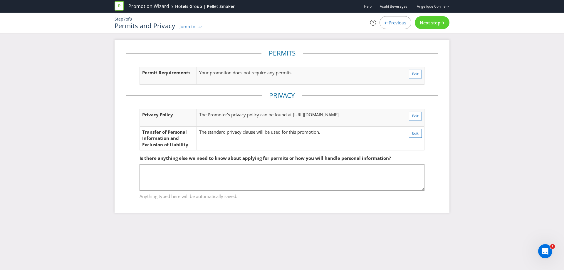
click at [423, 26] on div "Next step" at bounding box center [432, 22] width 35 height 13
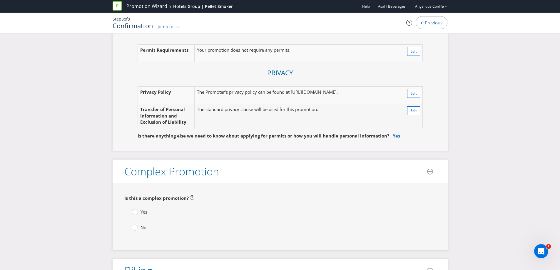
scroll to position [1175, 0]
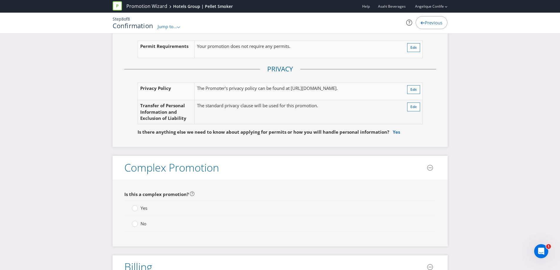
click at [138, 222] on label "No" at bounding box center [140, 224] width 16 height 6
click at [0, 0] on input "No" at bounding box center [0, 0] width 0 height 0
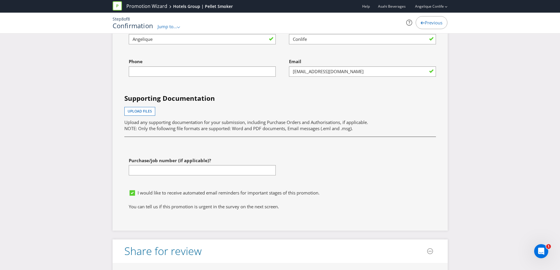
scroll to position [1675, 0]
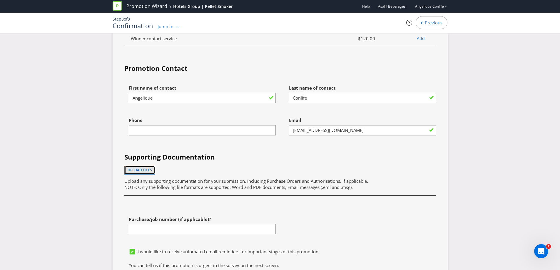
click at [129, 171] on span "Upload files" at bounding box center [140, 169] width 24 height 5
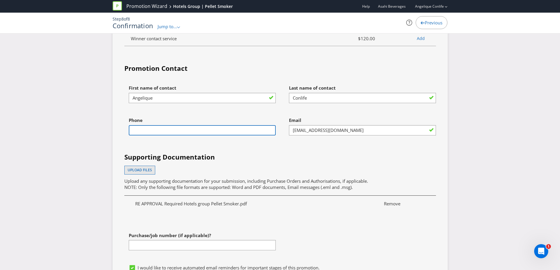
click at [225, 134] on input "text" at bounding box center [202, 130] width 147 height 10
type input "0439652604"
click at [282, 157] on h4 "Supporting Documentation" at bounding box center [279, 156] width 311 height 9
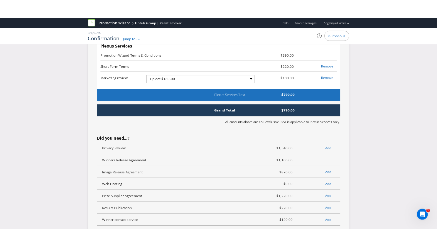
scroll to position [1381, 0]
